Goal: Task Accomplishment & Management: Complete application form

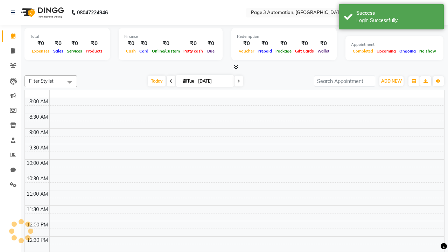
select select "en"
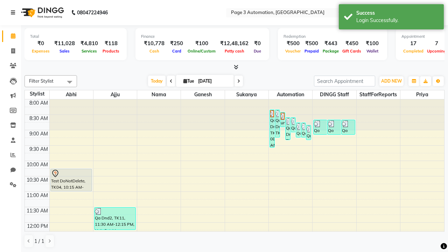
click at [14, 13] on icon at bounding box center [13, 12] width 4 height 5
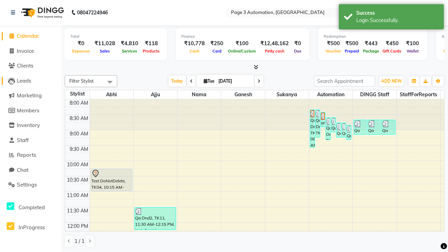
click at [30, 81] on span "Leads" at bounding box center [24, 80] width 14 height 7
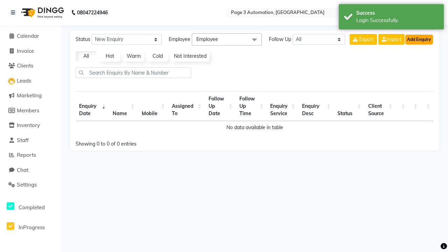
click at [419, 39] on button "Add Enquiry" at bounding box center [419, 40] width 28 height 10
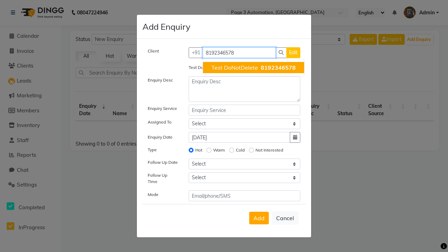
click at [253, 68] on span "Test DoNotDelete" at bounding box center [234, 67] width 47 height 7
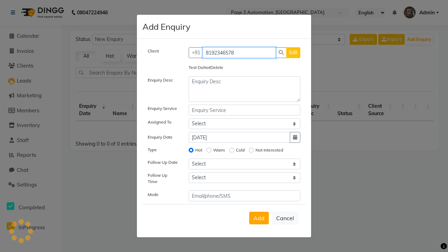
type input "8192346578"
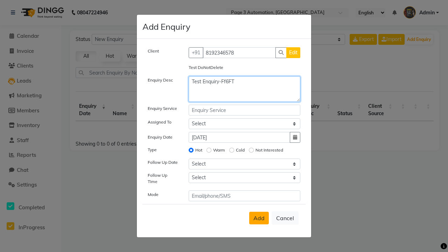
type textarea "Test Enquiry-Ff6FT"
click at [259, 218] on span "Add" at bounding box center [258, 218] width 11 height 7
select select
radio input "false"
select select
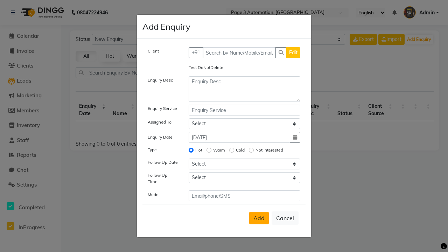
select select
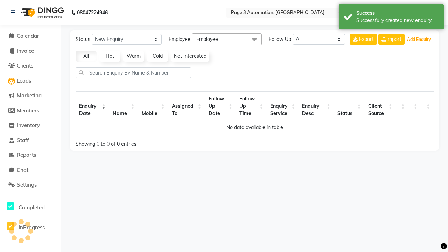
select select "10"
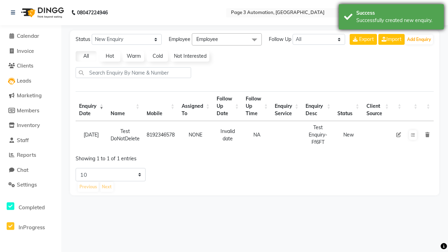
click at [391, 18] on div "Successfully created new enquiry." at bounding box center [397, 20] width 82 height 7
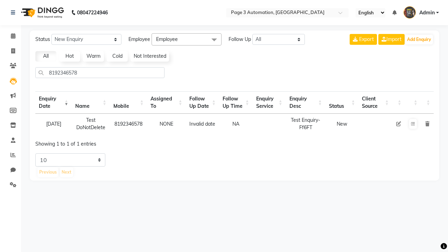
select select "10"
type input "8192346578"
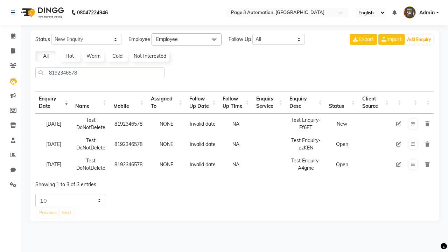
click at [427, 124] on icon at bounding box center [427, 123] width 4 height 5
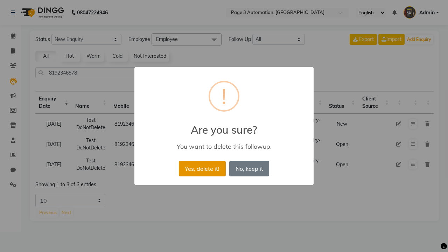
click at [202, 168] on button "Yes, delete it!" at bounding box center [202, 168] width 47 height 15
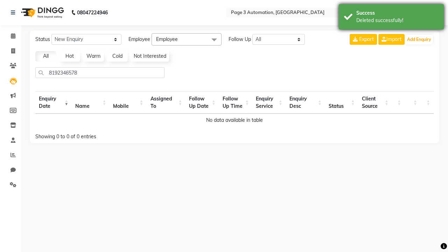
click at [391, 18] on div "Deleted successfully!" at bounding box center [397, 20] width 82 height 7
click at [421, 13] on span "Admin" at bounding box center [426, 12] width 15 height 7
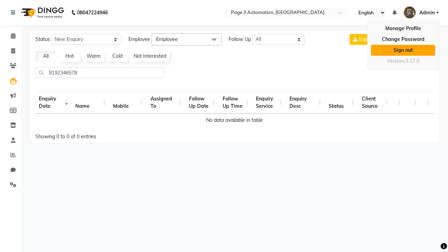
click at [403, 50] on link "Sign out" at bounding box center [403, 50] width 64 height 11
